Goal: Transaction & Acquisition: Obtain resource

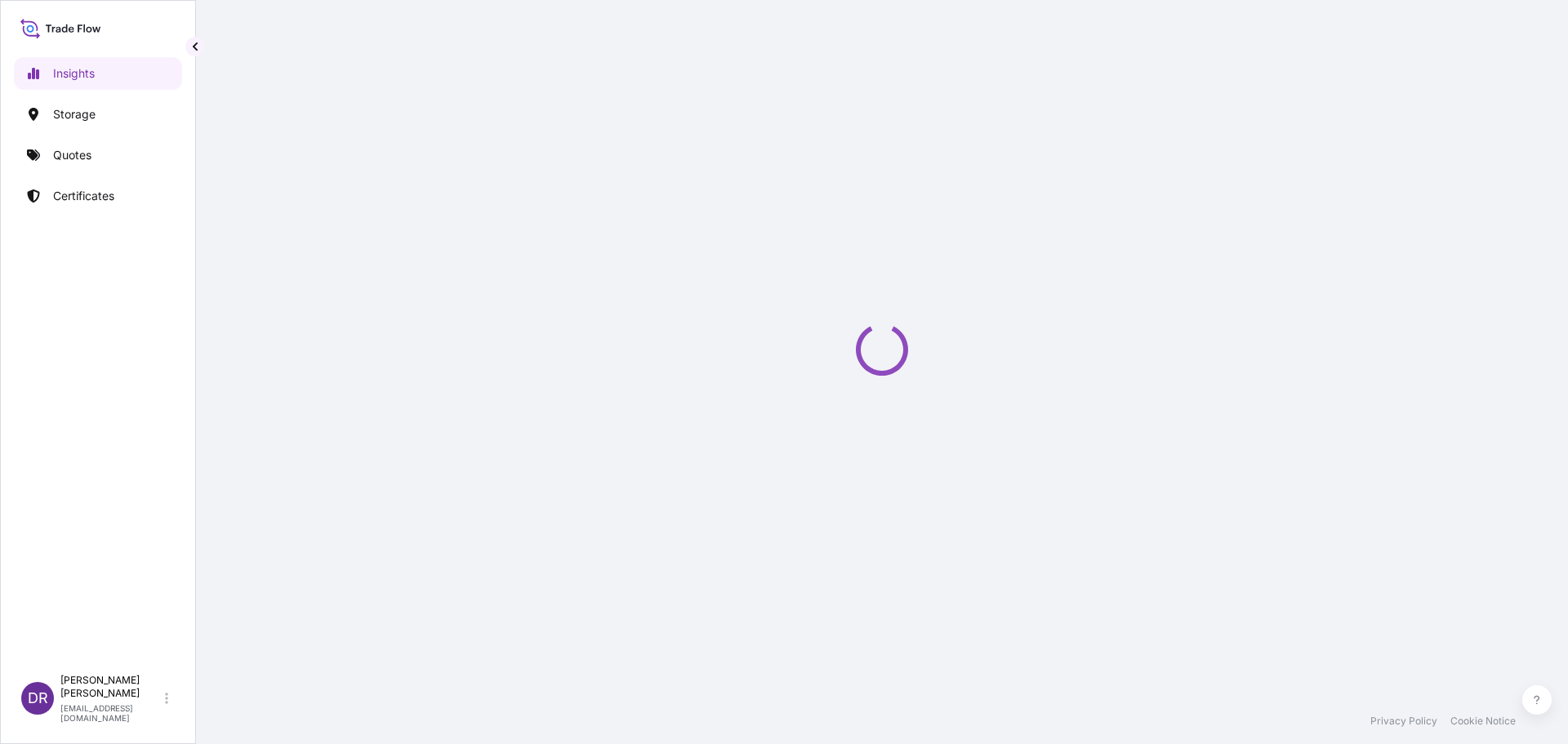
select select "2025"
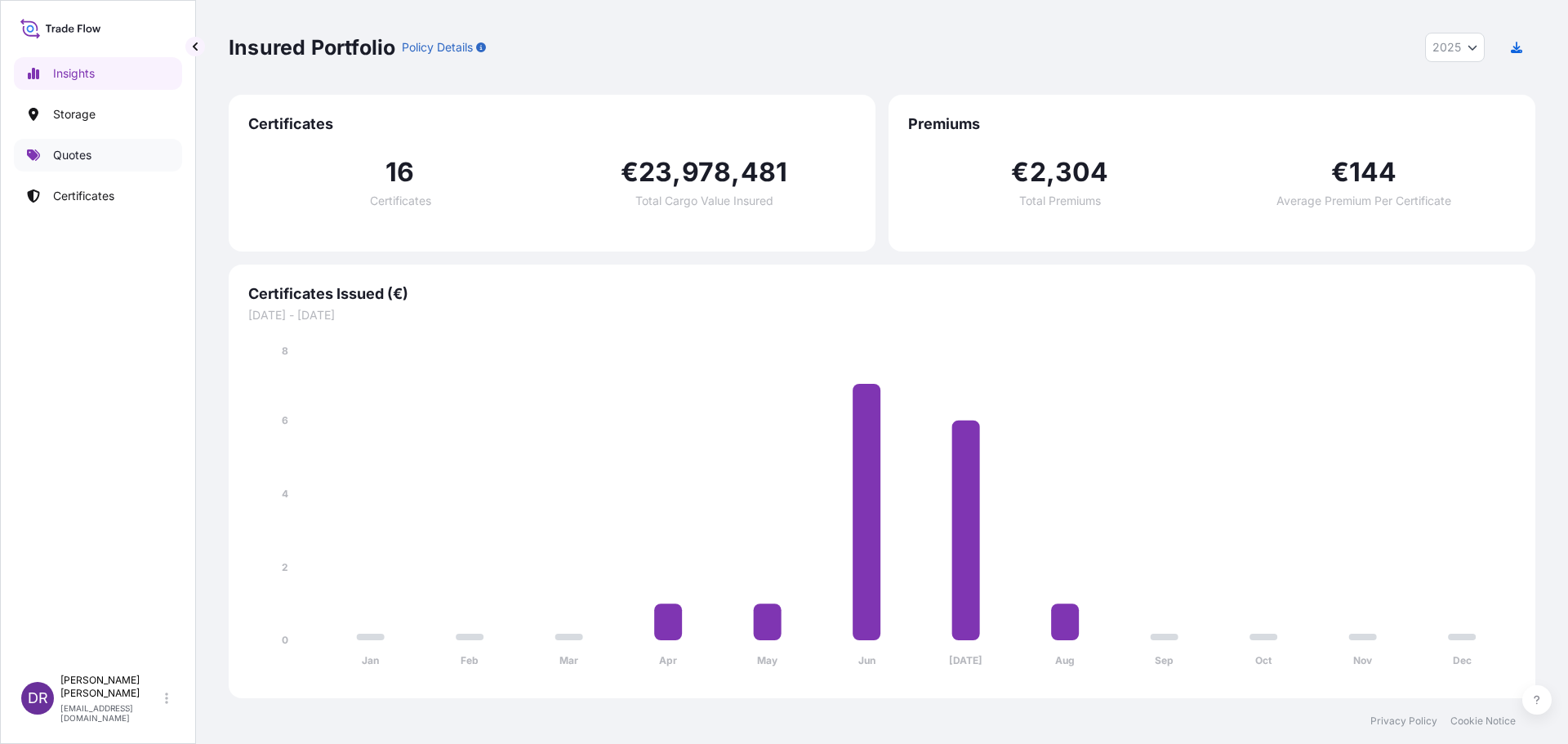
click at [88, 154] on p "Quotes" at bounding box center [72, 155] width 38 height 16
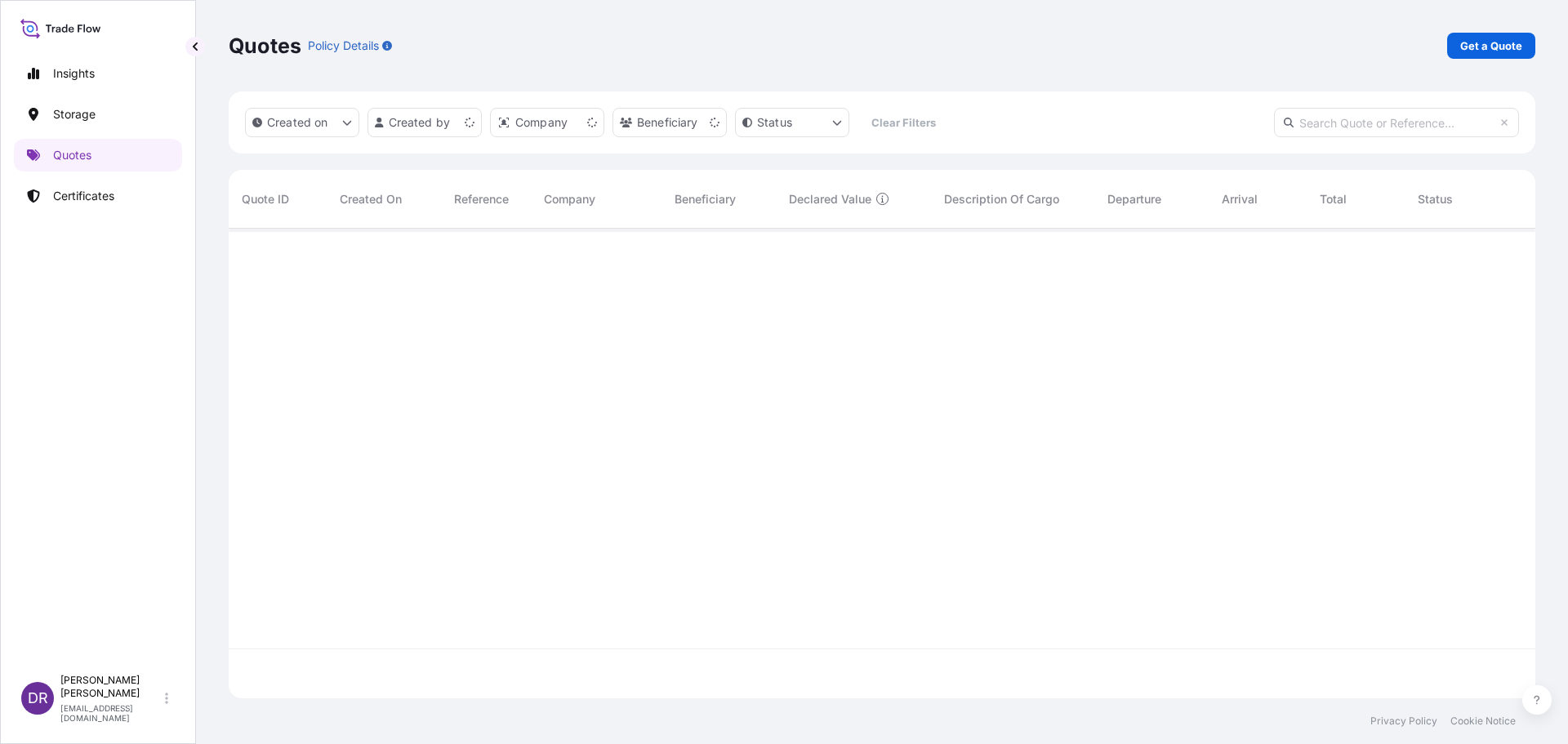
scroll to position [466, 1294]
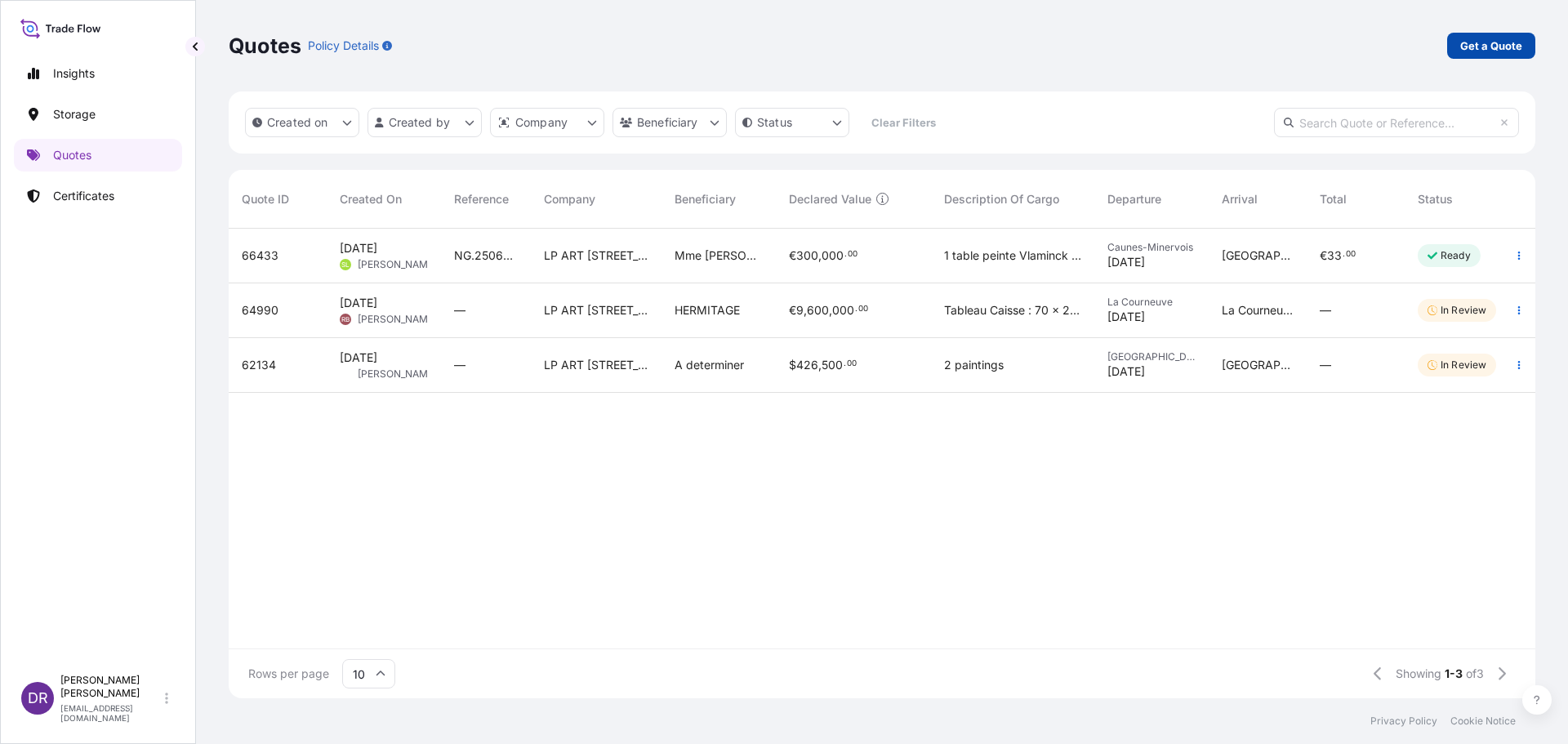
click at [1478, 43] on p "Get a Quote" at bounding box center [1491, 46] width 62 height 16
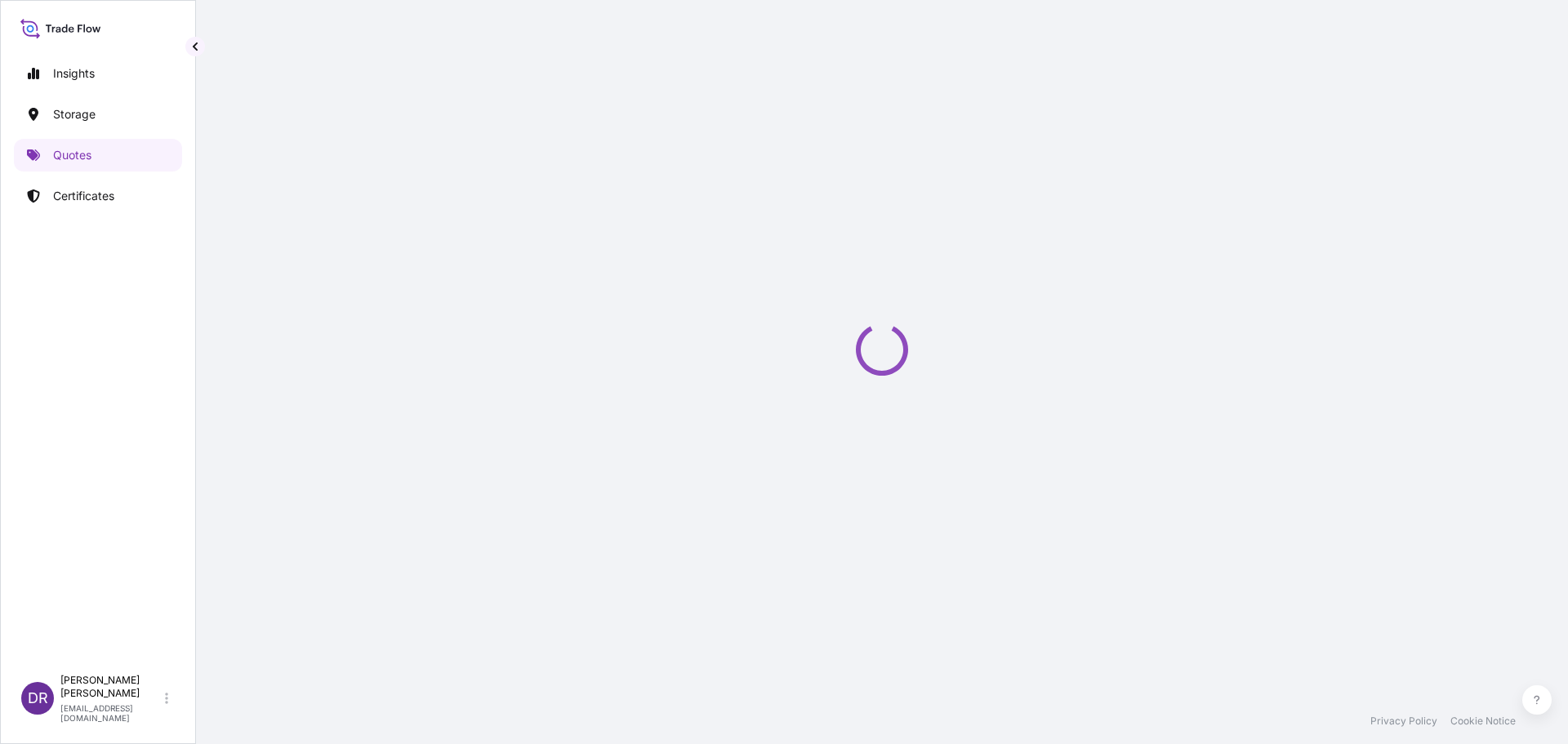
select select "Sea"
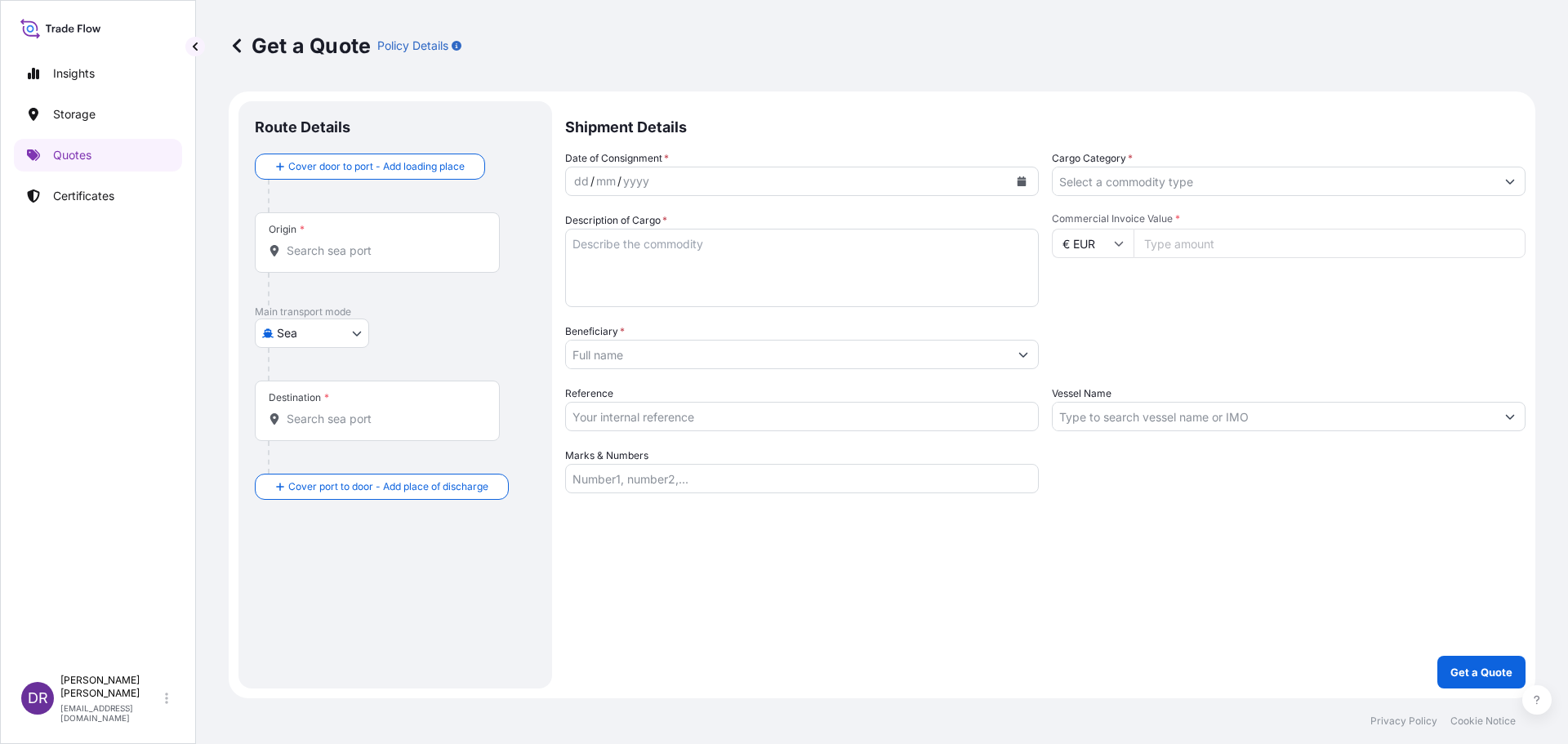
click at [306, 250] on input "Origin *" at bounding box center [382, 250] width 192 height 16
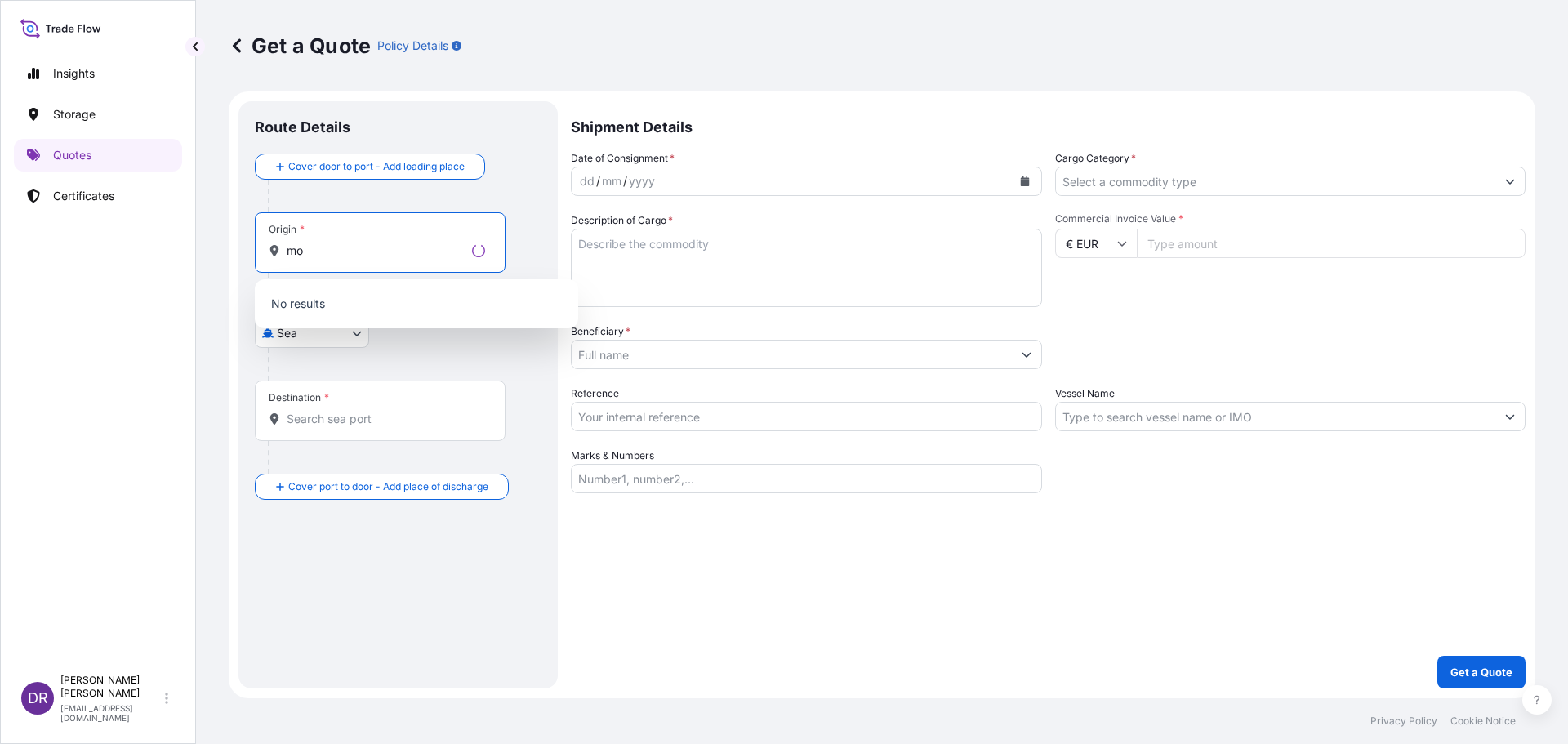
type input "m"
click at [326, 316] on span "Any port in this location" at bounding box center [410, 317] width 201 height 16
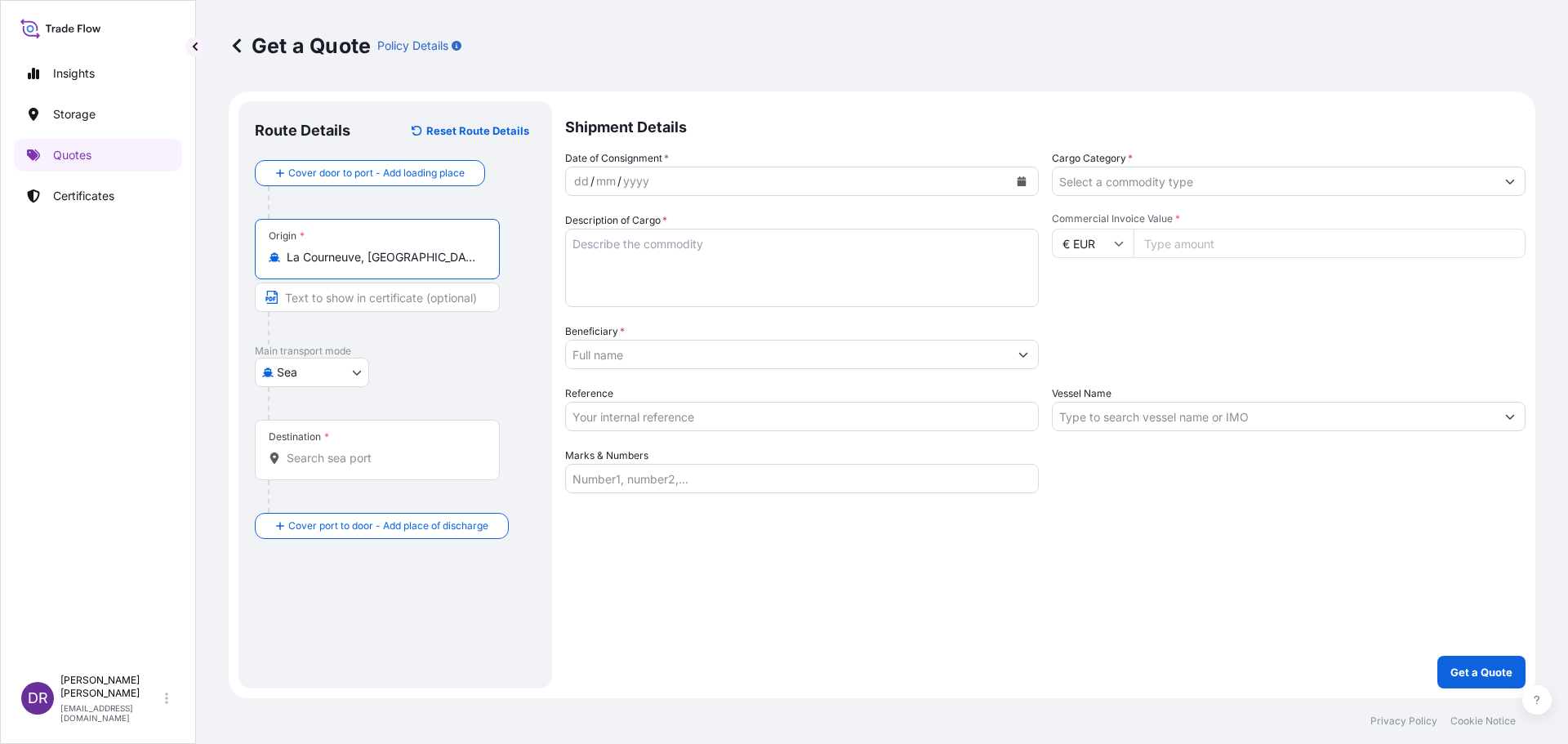
type input "La Courneuve, [GEOGRAPHIC_DATA]"
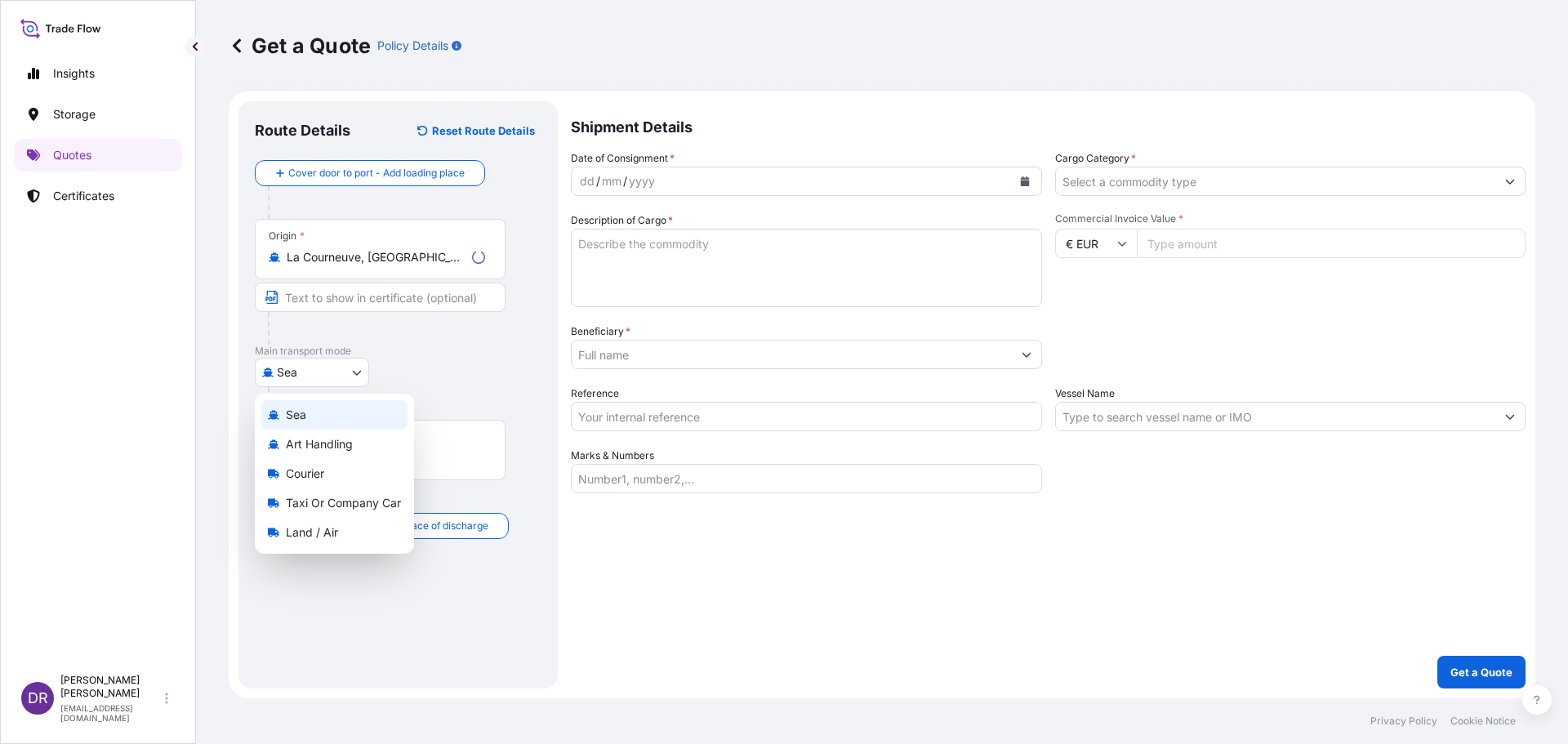
click at [292, 370] on body "10 options available. 0 options available. 1 option available. 0 options availa…" at bounding box center [784, 372] width 1568 height 744
click at [322, 530] on span "Land / Air" at bounding box center [312, 532] width 52 height 16
select select "Land / Air"
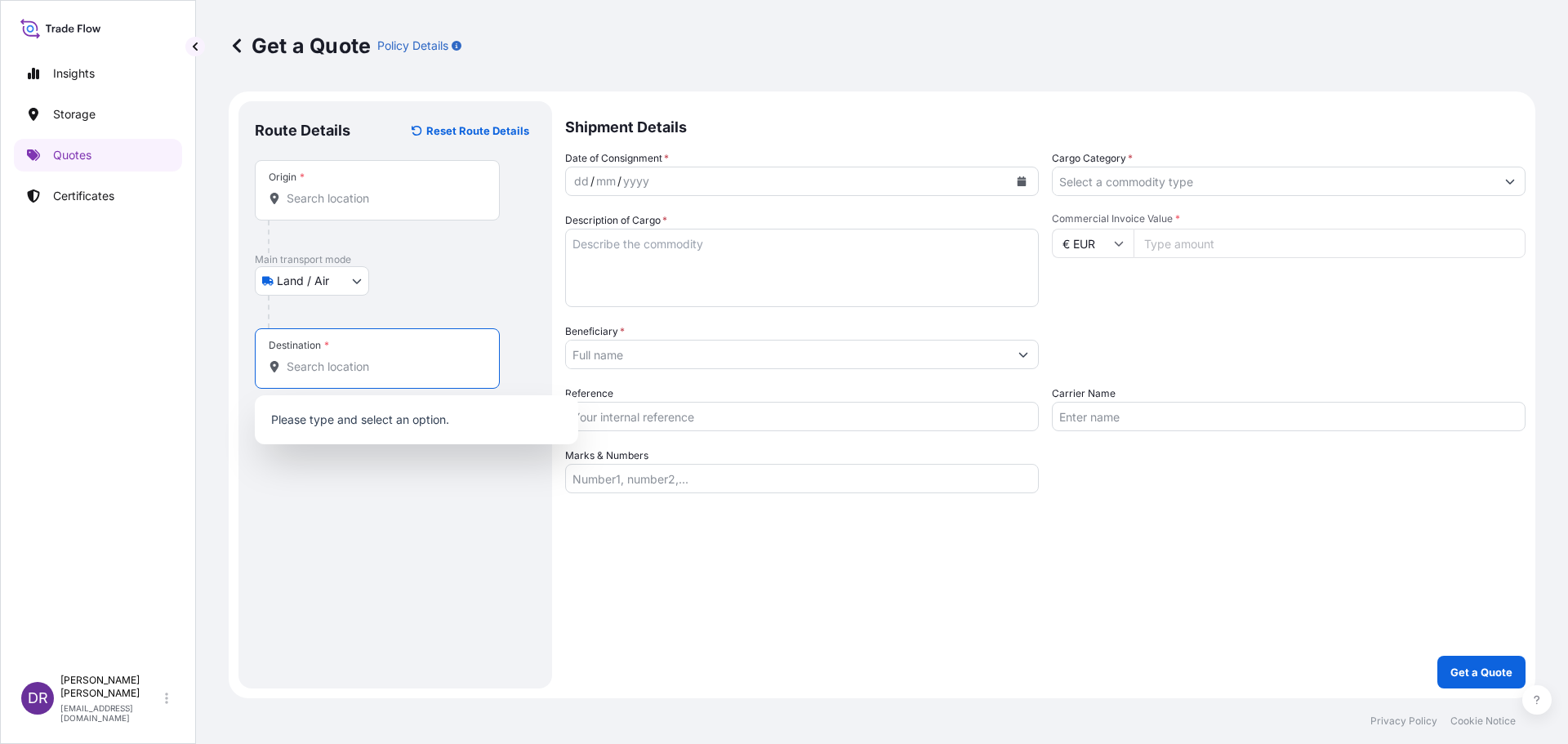
click at [324, 368] on input "Destination *" at bounding box center [382, 367] width 192 height 16
paste input "[US_STATE] 92253"
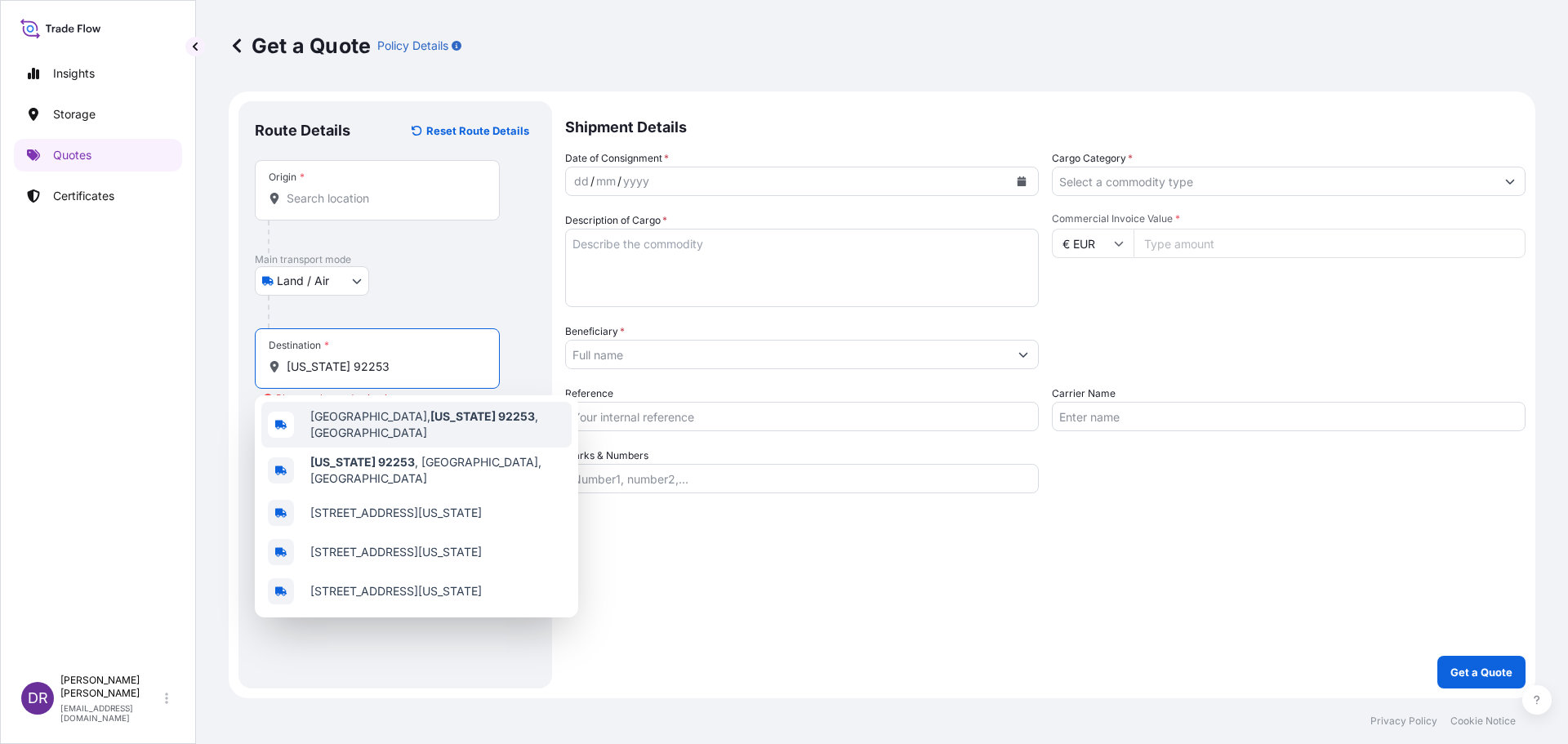
click at [348, 429] on span "[GEOGRAPHIC_DATA][US_STATE] , [GEOGRAPHIC_DATA]" at bounding box center [437, 425] width 255 height 33
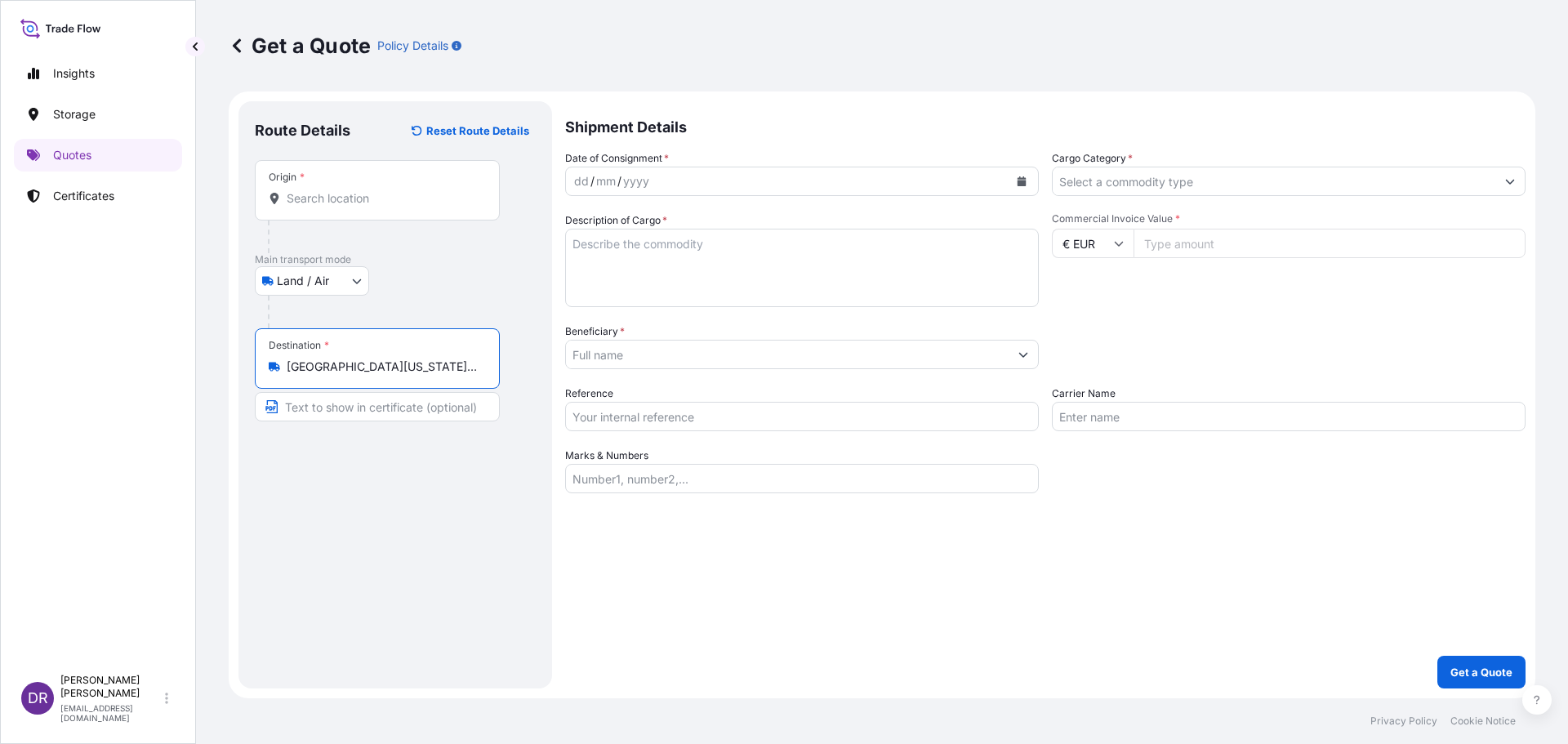
type input "[GEOGRAPHIC_DATA][US_STATE], [GEOGRAPHIC_DATA]"
click at [685, 191] on div "dd / mm / yyyy" at bounding box center [787, 181] width 443 height 30
click at [588, 179] on div "dd" at bounding box center [581, 182] width 18 height 20
click at [585, 180] on div "dd" at bounding box center [581, 182] width 18 height 20
click at [1012, 187] on button "Calendar" at bounding box center [1021, 181] width 26 height 26
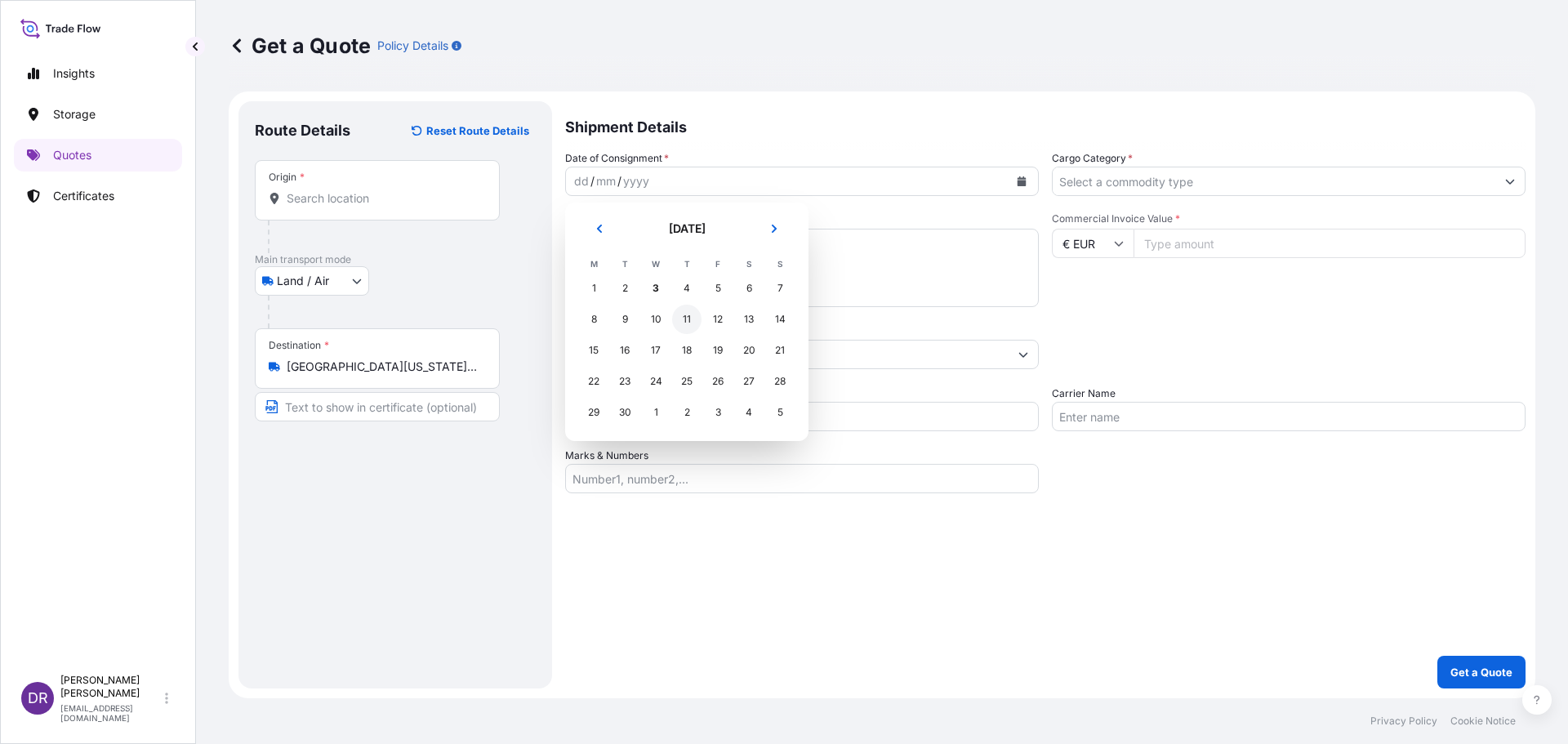
click at [682, 316] on div "11" at bounding box center [687, 319] width 30 height 30
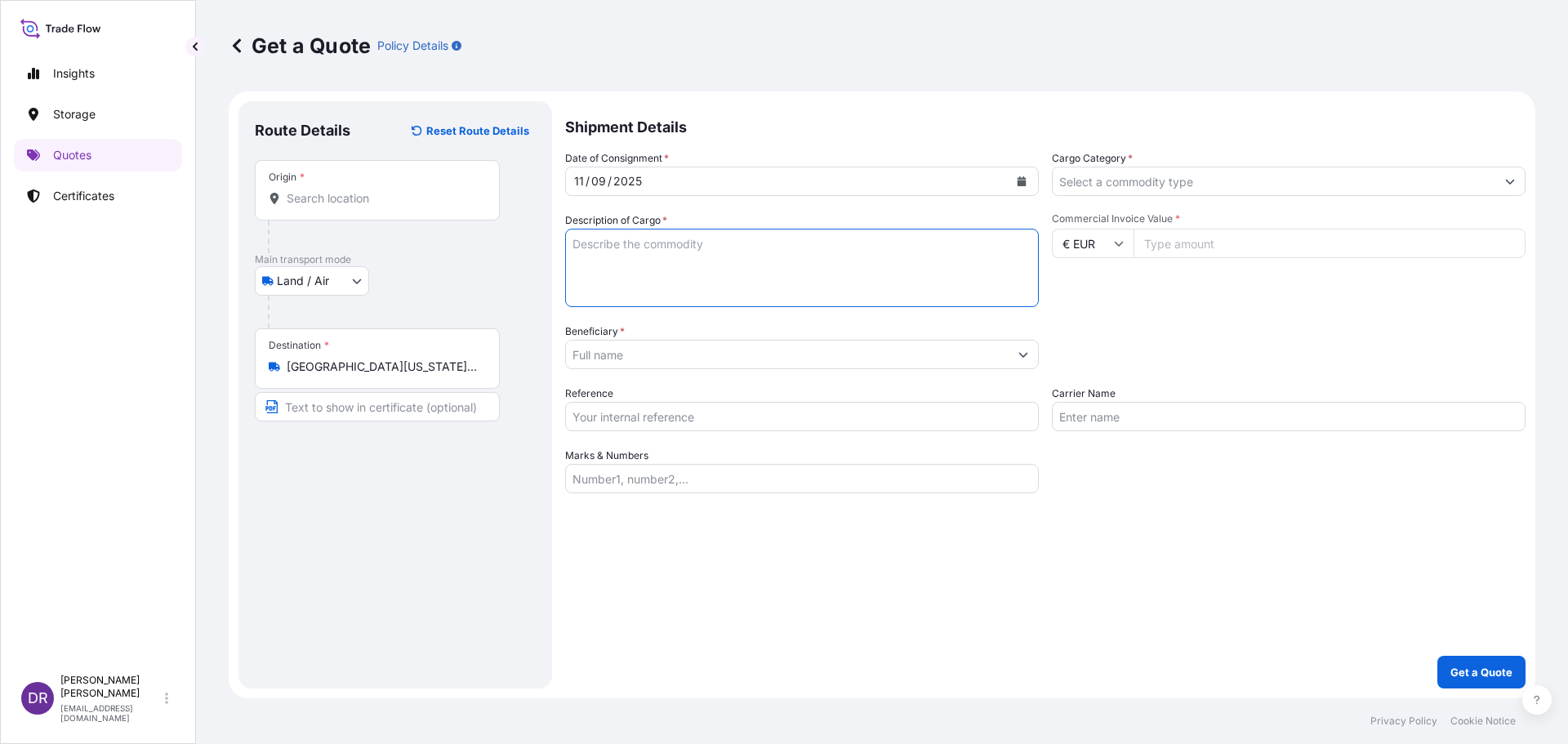
click at [635, 290] on textarea "Description of Cargo *" at bounding box center [802, 268] width 474 height 79
type textarea "sculpture"
click at [595, 355] on input "Beneficiary *" at bounding box center [787, 354] width 443 height 30
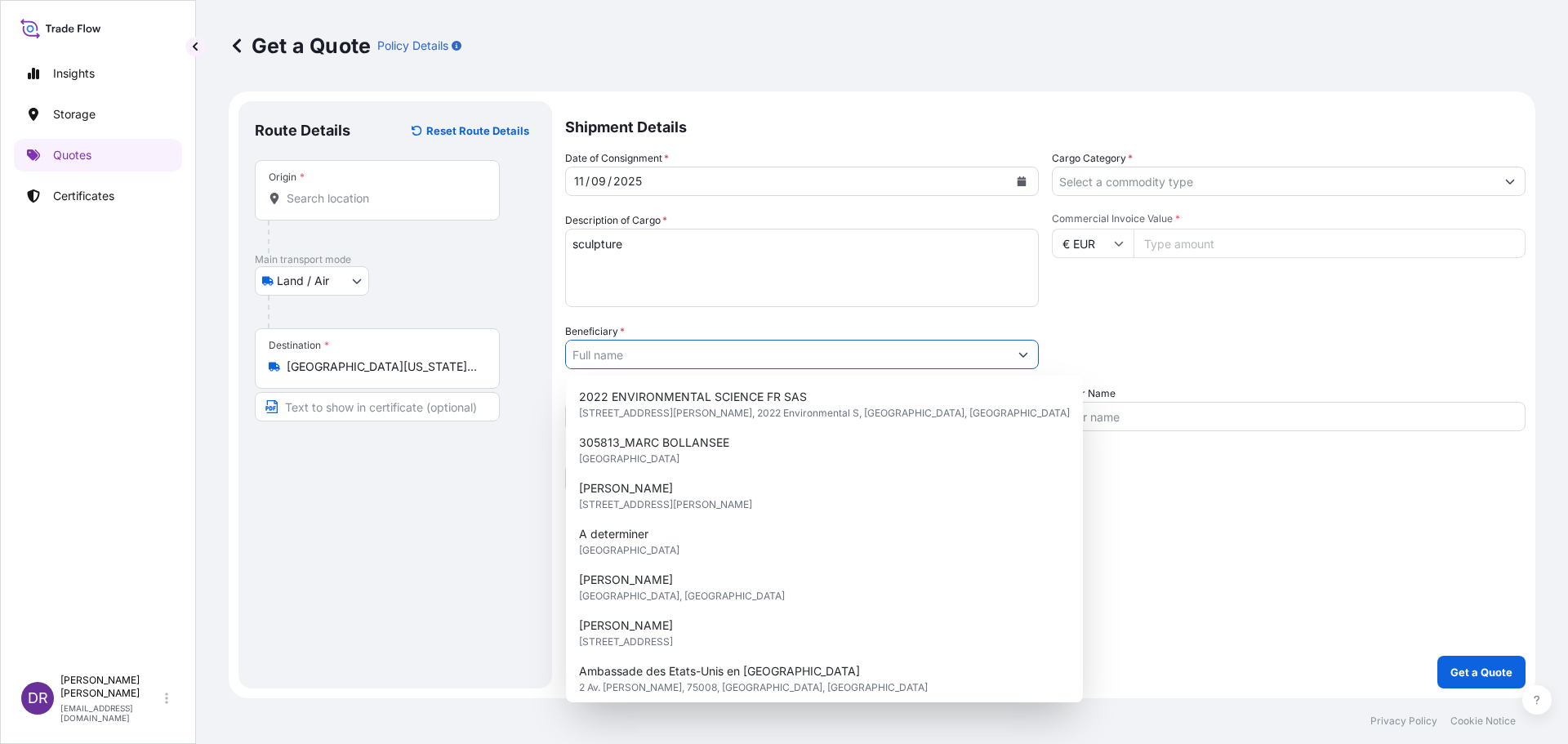
click at [630, 364] on input "Beneficiary *" at bounding box center [787, 354] width 443 height 30
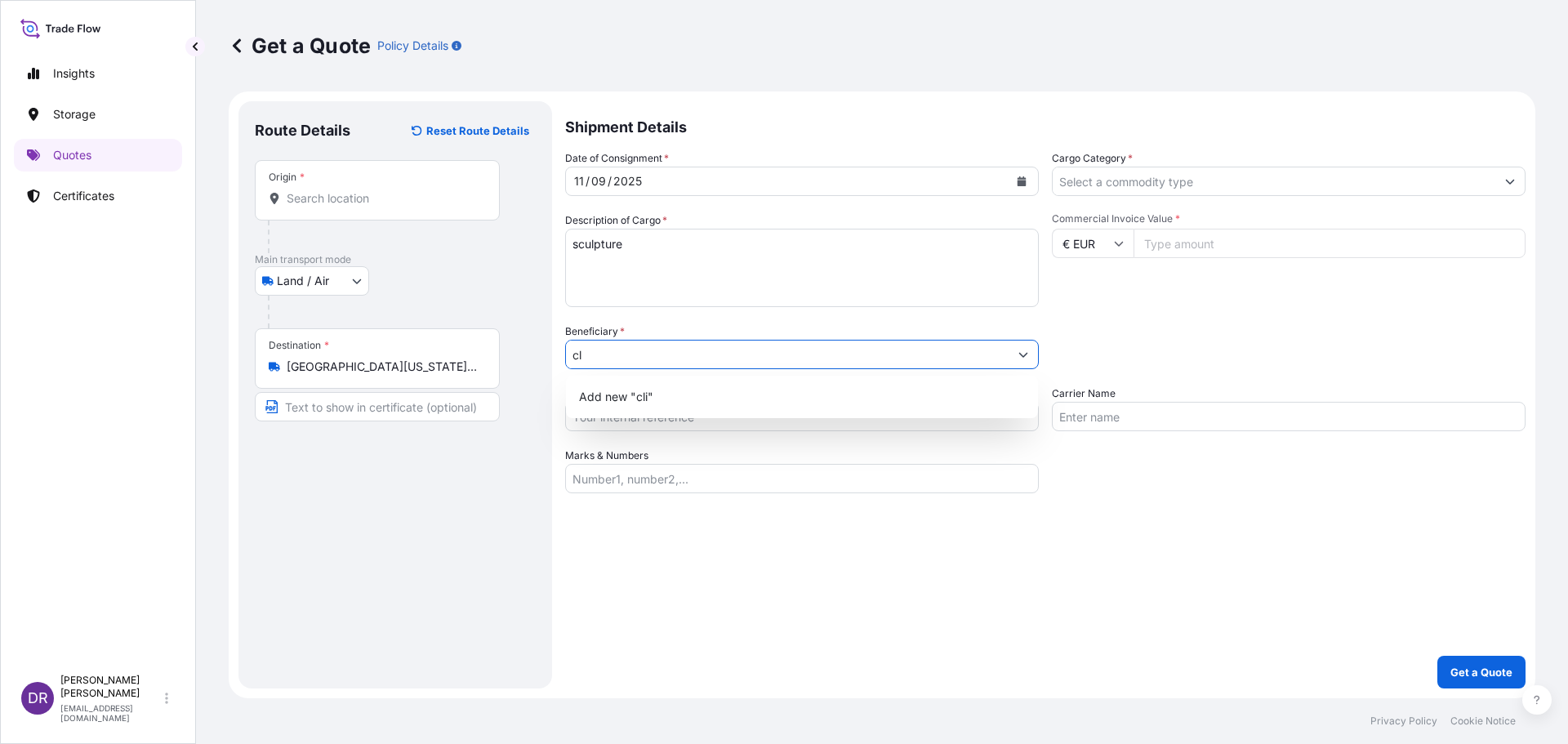
type input "c"
type input "devis"
click at [543, 538] on div "Route Details Reset Route Details Place of loading Road / [GEOGRAPHIC_DATA] / I…" at bounding box center [395, 395] width 314 height 588
click at [650, 421] on input "Reference" at bounding box center [802, 417] width 474 height 30
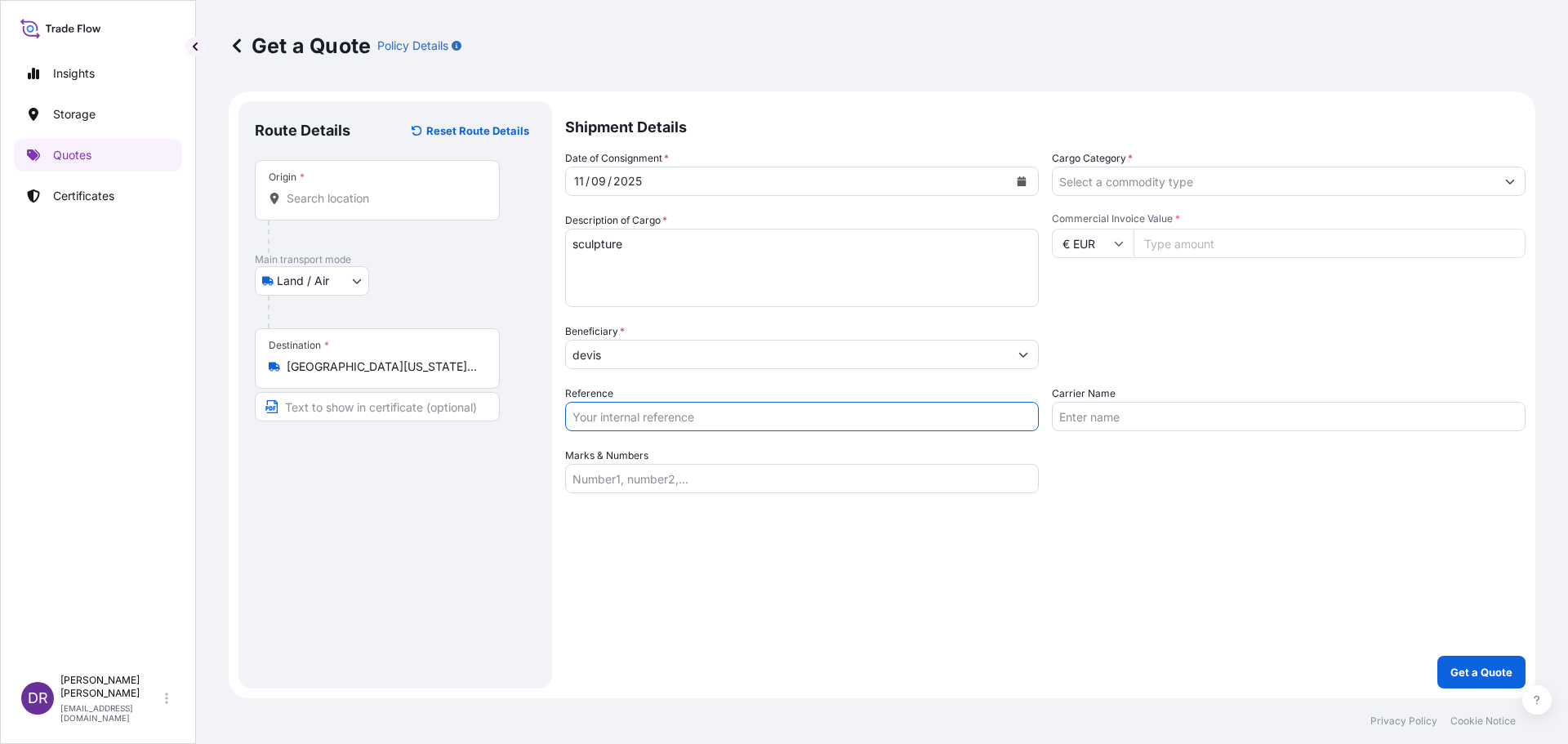
click at [1169, 242] on input "Commercial Invoice Value *" at bounding box center [1329, 243] width 392 height 30
type input "382500"
click at [1119, 244] on icon at bounding box center [1119, 243] width 10 height 10
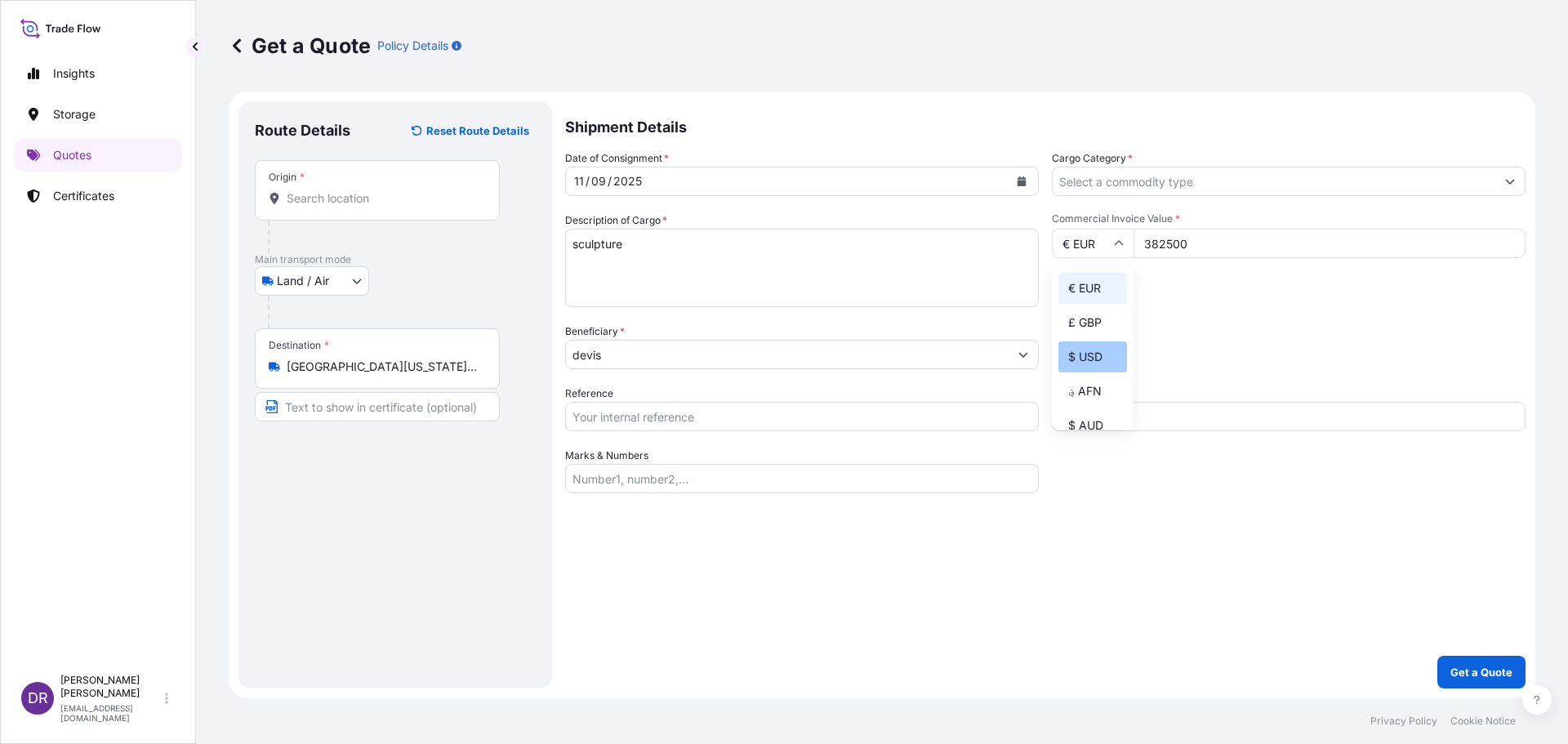
click at [1081, 350] on div "$ USD" at bounding box center [1093, 357] width 69 height 31
type input "$ USD"
click at [1475, 662] on button "Get a Quote" at bounding box center [1481, 673] width 89 height 33
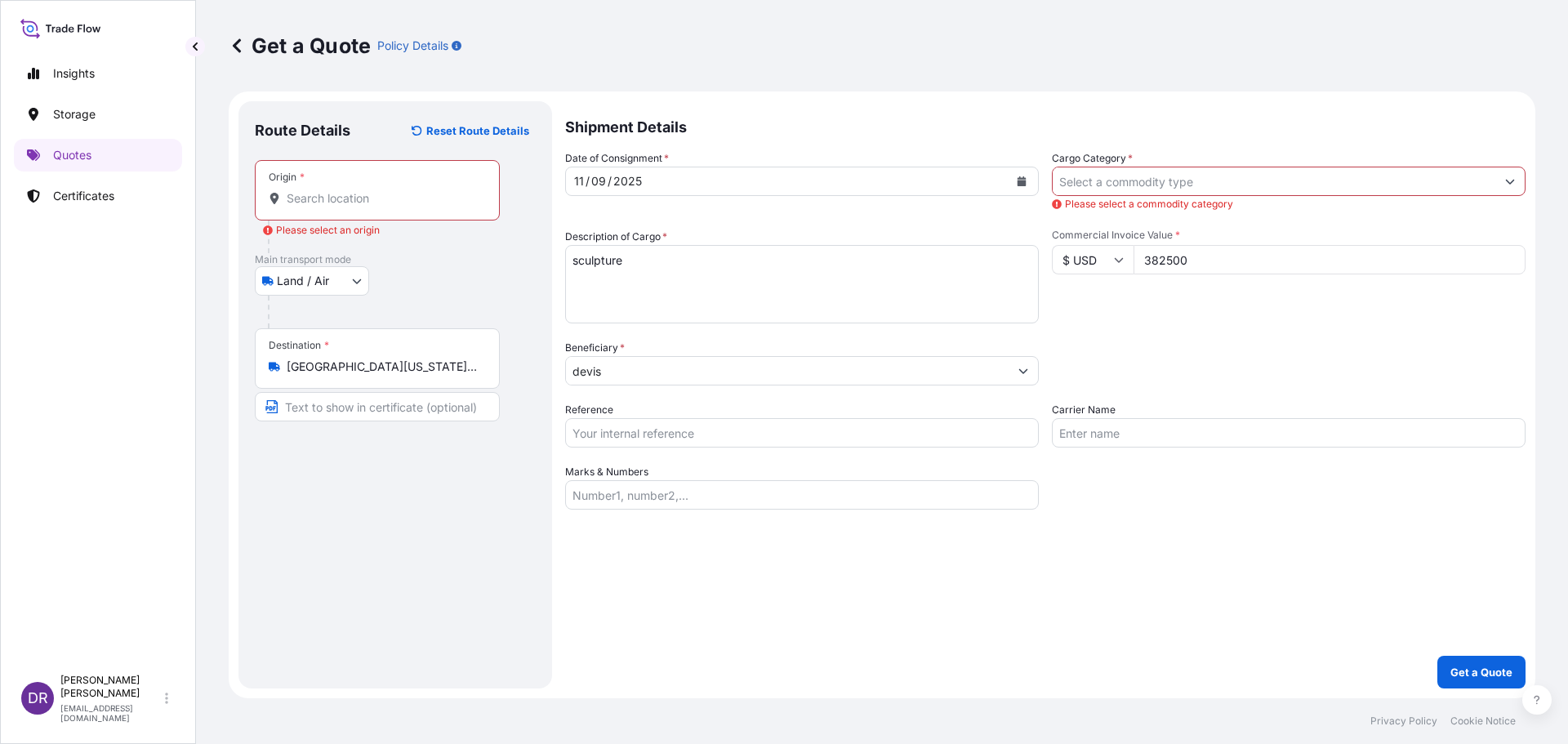
click at [1236, 175] on input "Cargo Category *" at bounding box center [1274, 181] width 443 height 30
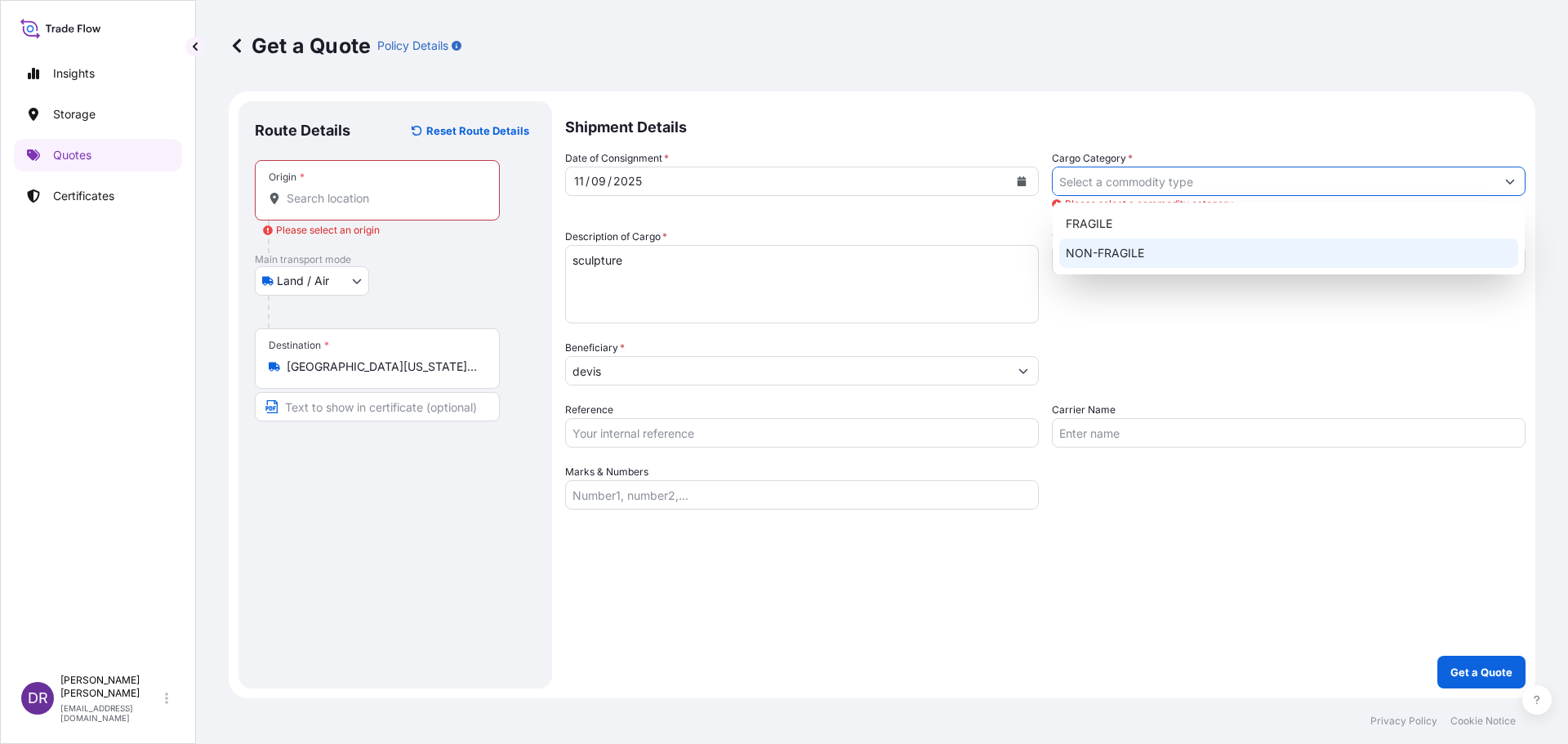
click at [1143, 255] on div "NON-FRAGILE" at bounding box center [1289, 253] width 459 height 30
type input "NON-FRAGILE"
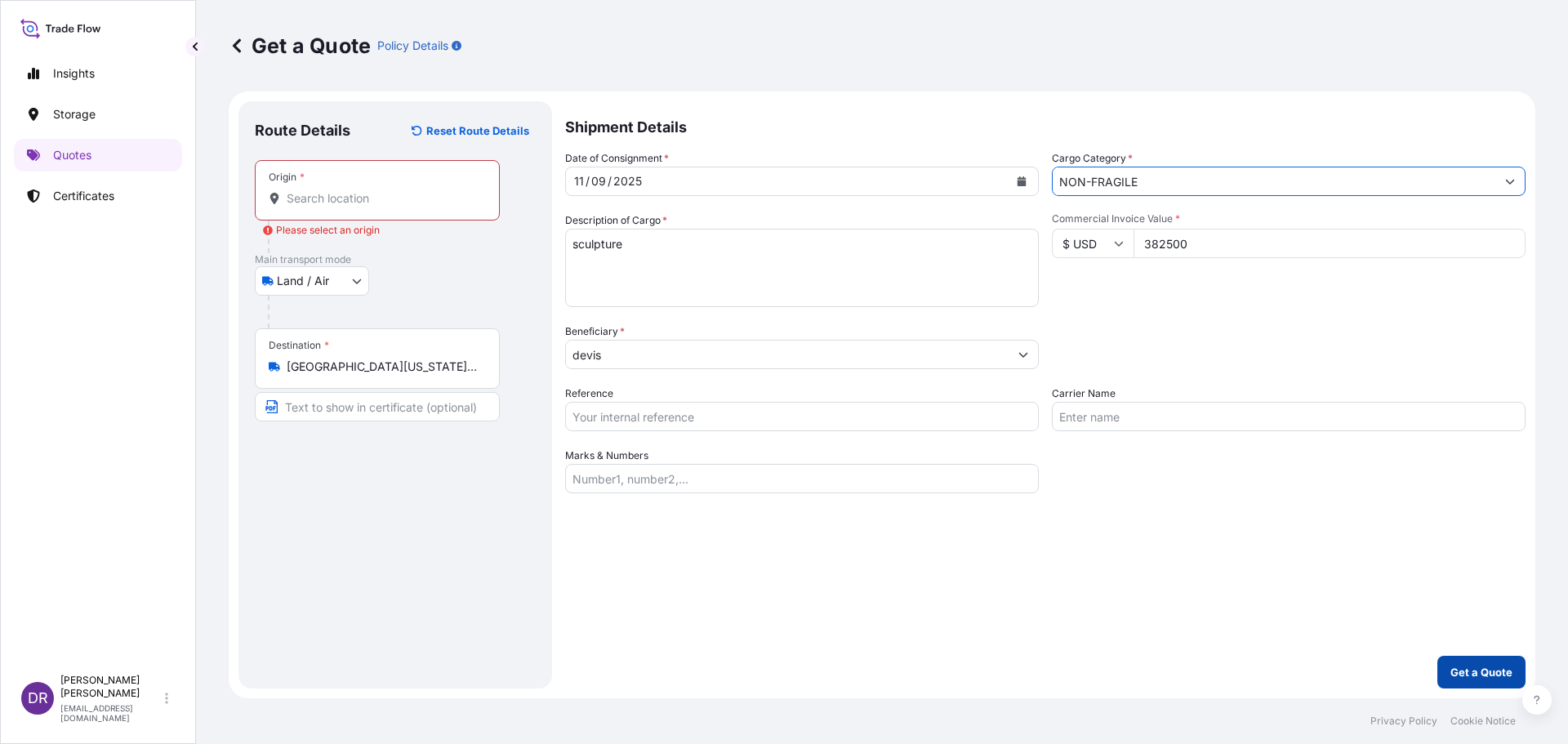
click at [1469, 664] on button "Get a Quote" at bounding box center [1481, 673] width 89 height 33
click at [330, 193] on input "Origin * Please select an origin" at bounding box center [382, 199] width 192 height 16
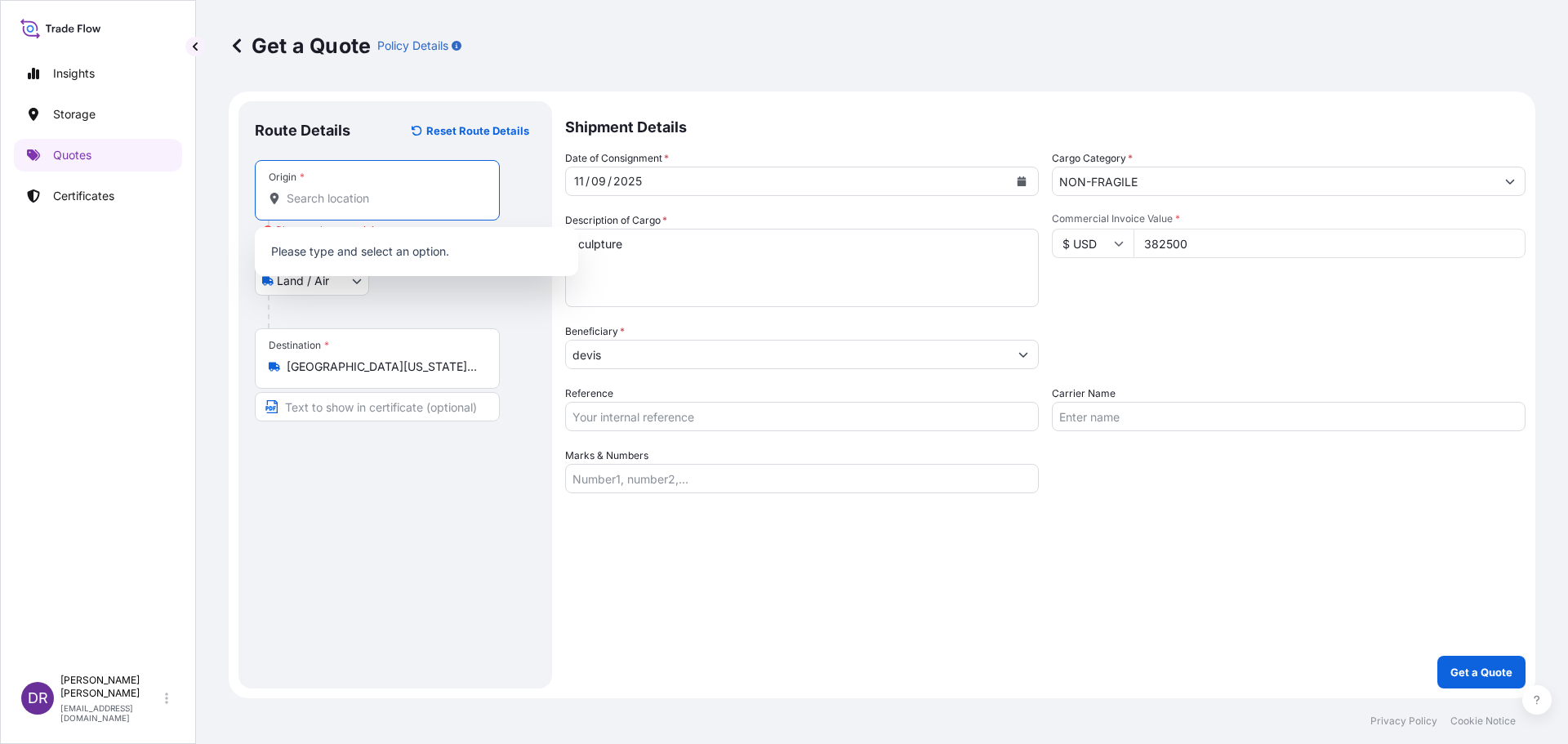
click at [312, 195] on input "Origin * Please select an origin" at bounding box center [382, 199] width 192 height 16
type input "m"
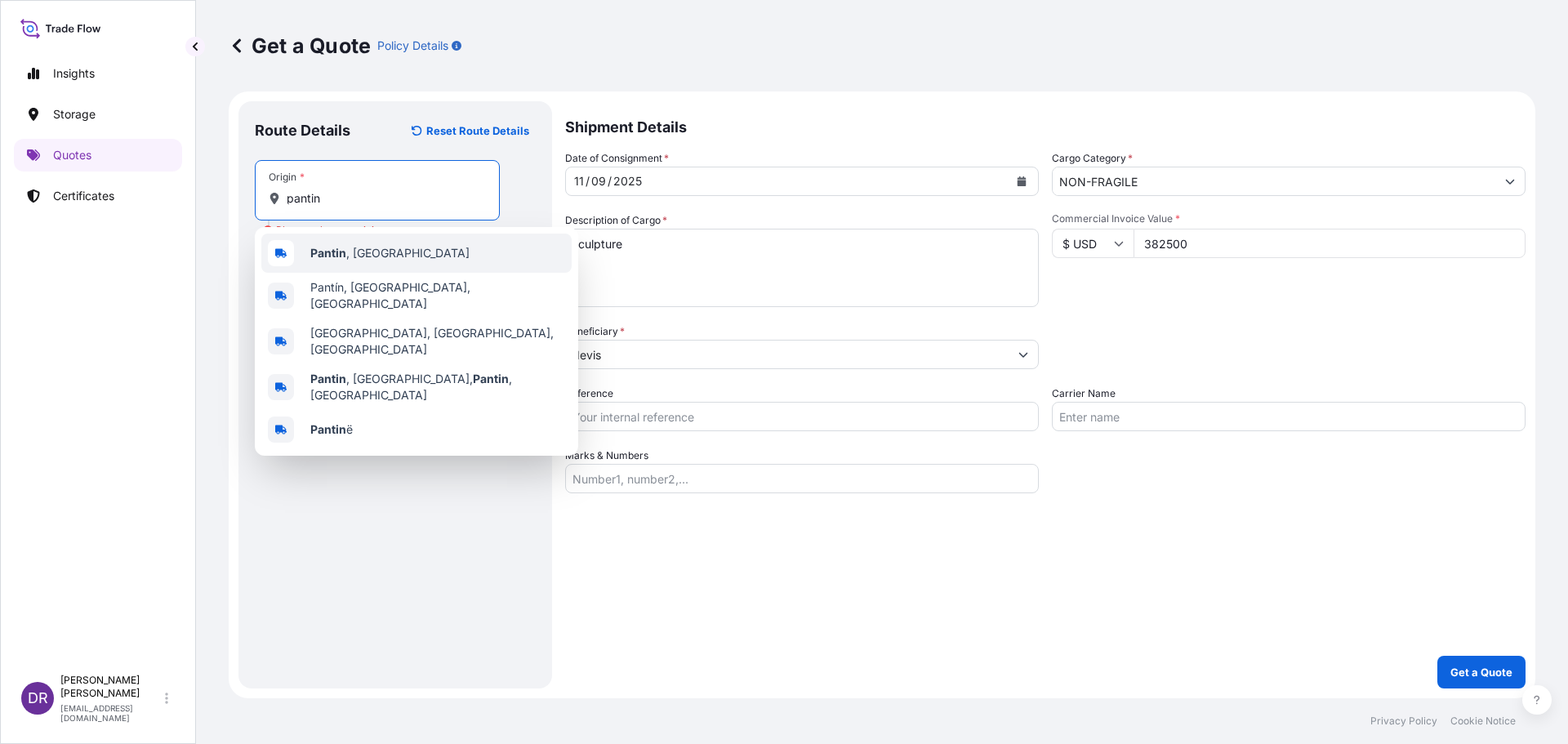
click at [326, 252] on b "Pantin" at bounding box center [328, 252] width 36 height 14
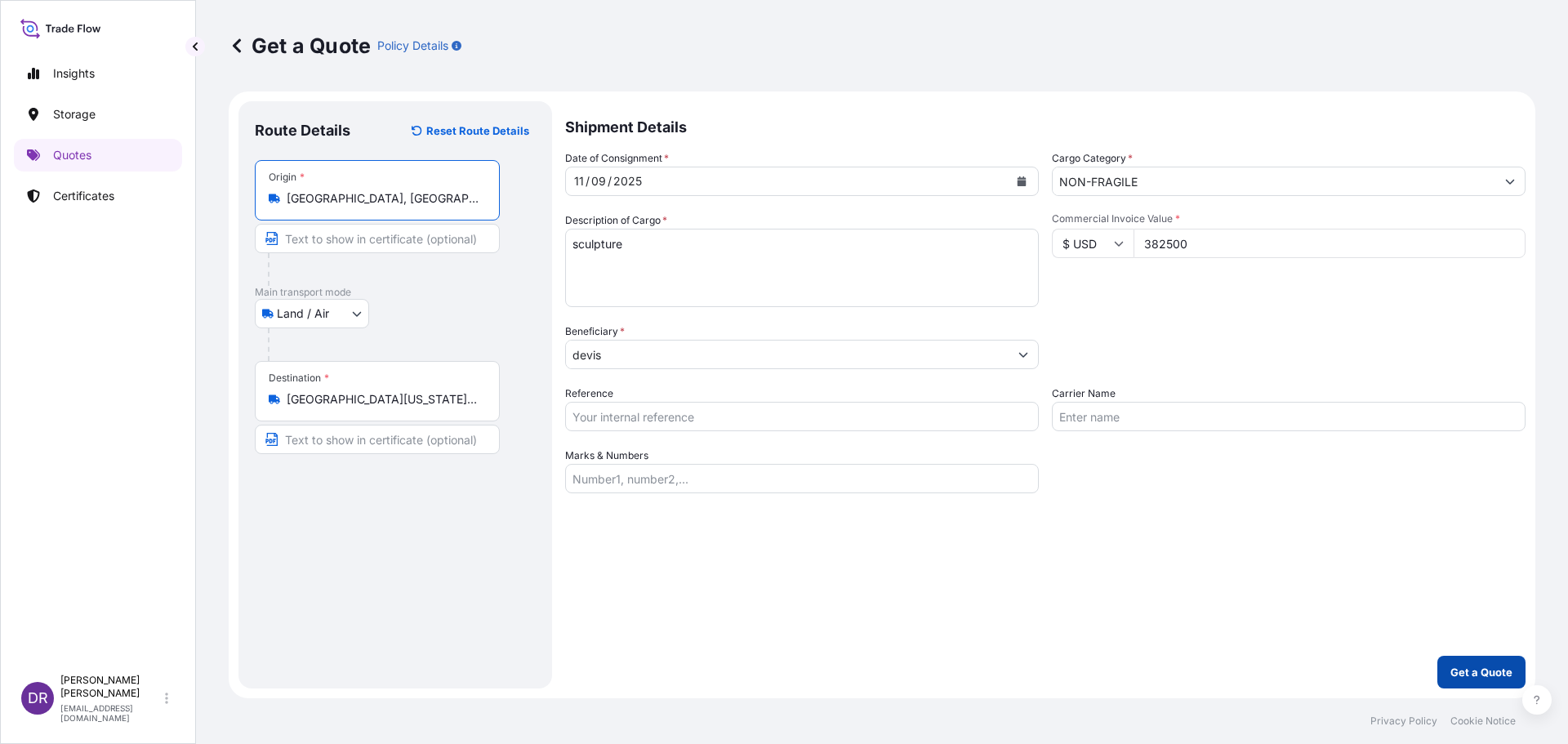
type input "[GEOGRAPHIC_DATA], [GEOGRAPHIC_DATA]"
click at [1494, 667] on p "Get a Quote" at bounding box center [1481, 673] width 62 height 16
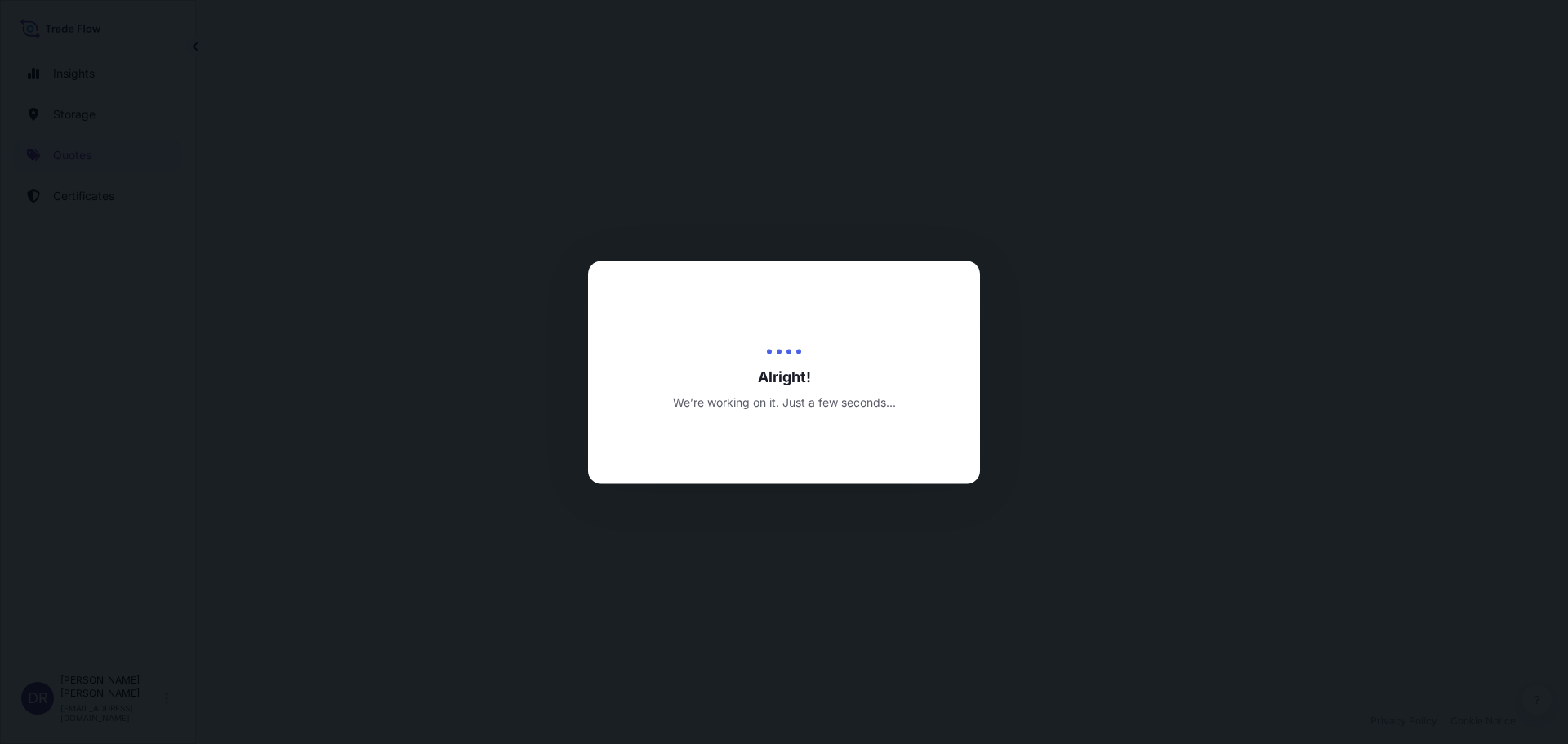
select select "Land / Air"
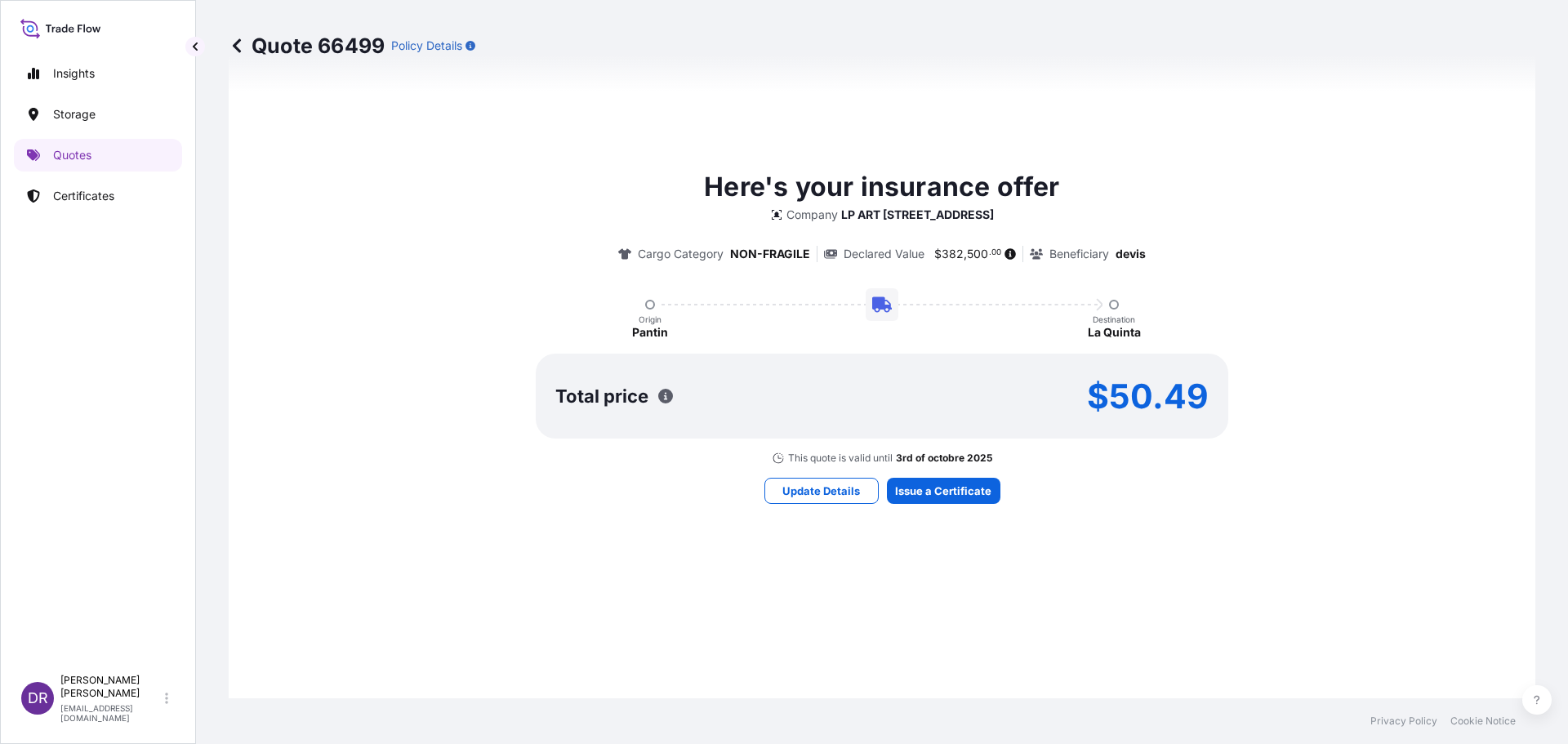
scroll to position [648, 0]
drag, startPoint x: 1073, startPoint y: 398, endPoint x: 1301, endPoint y: 404, distance: 228.1
click at [1301, 404] on div "Here's your insurance offer Company LP ART [STREET_ADDRESS] Cargo Category NON-…" at bounding box center [881, 316] width 1261 height 297
